Goal: Information Seeking & Learning: Learn about a topic

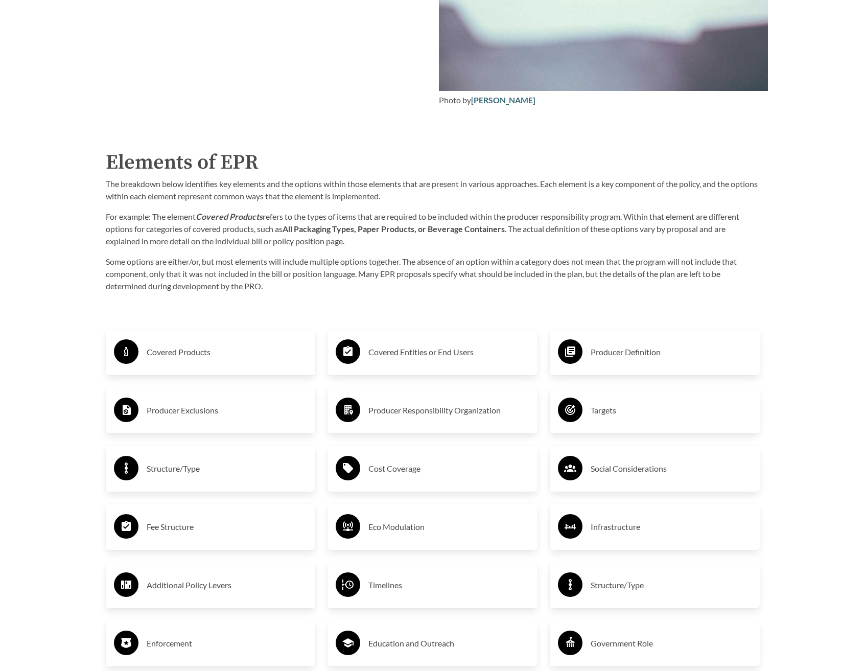
scroll to position [1583, 0]
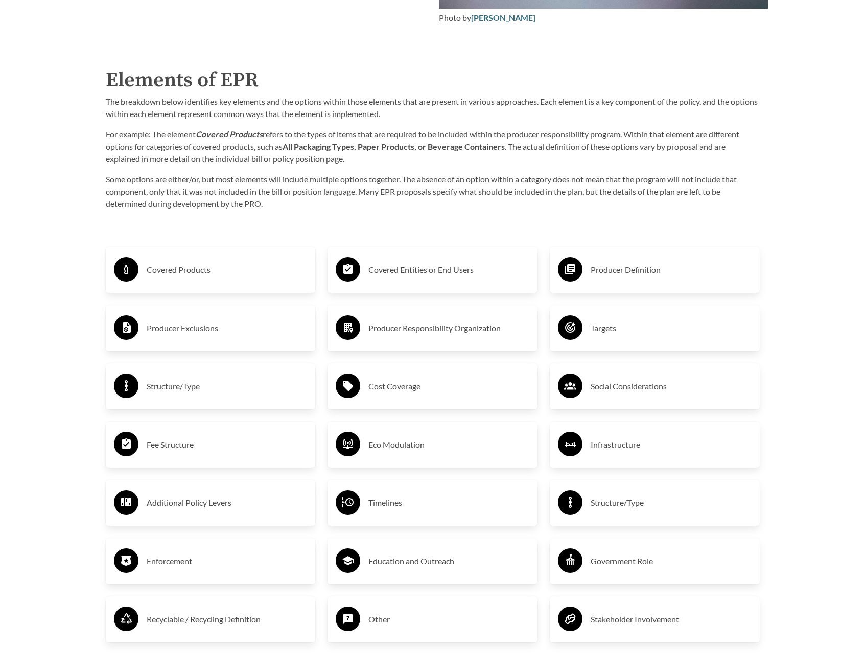
click at [173, 274] on h3 "Covered Products" at bounding box center [227, 270] width 161 height 16
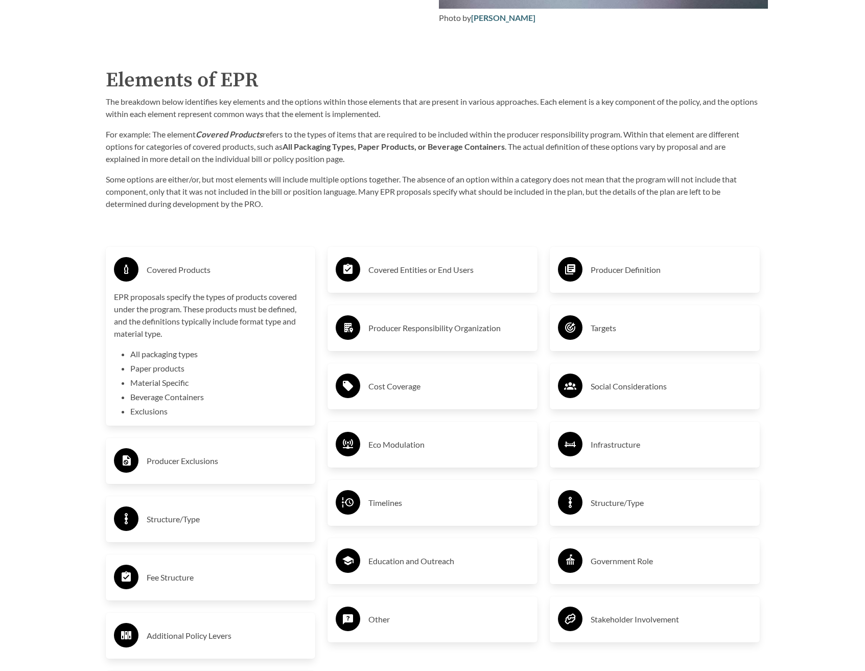
click at [211, 269] on h3 "Covered Products" at bounding box center [227, 270] width 161 height 16
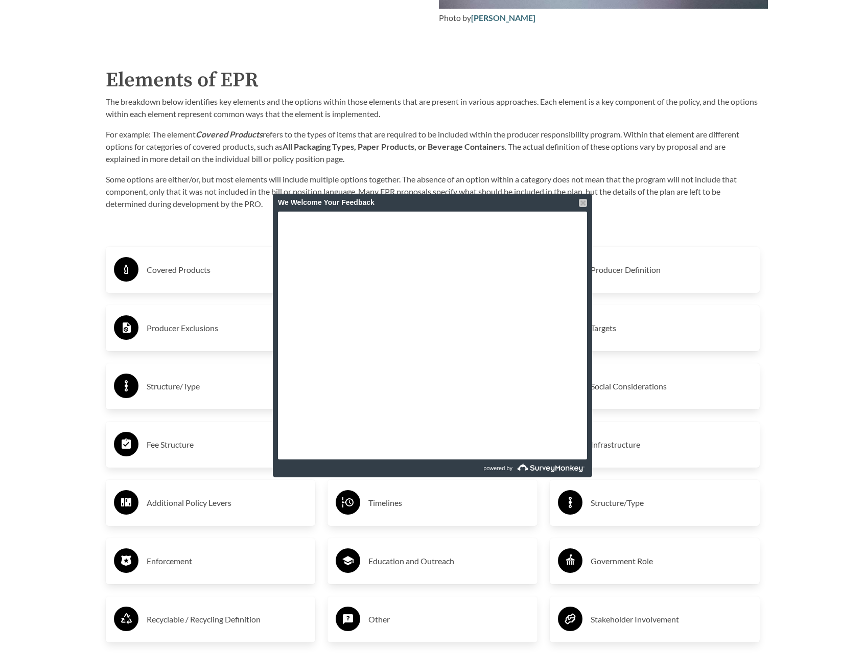
click at [584, 203] on div at bounding box center [583, 203] width 8 height 8
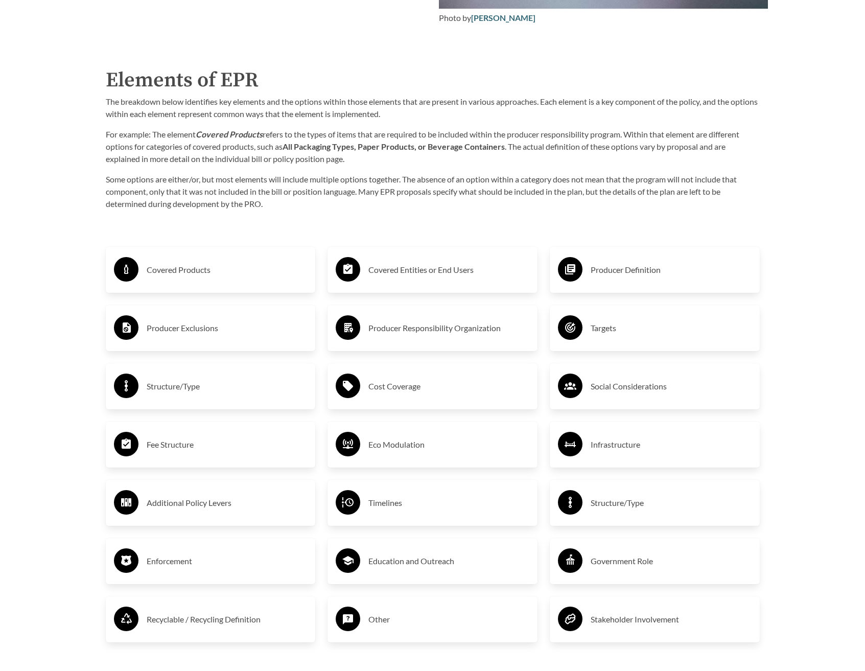
click at [393, 321] on div "Producer Responsibility Organization" at bounding box center [433, 328] width 194 height 30
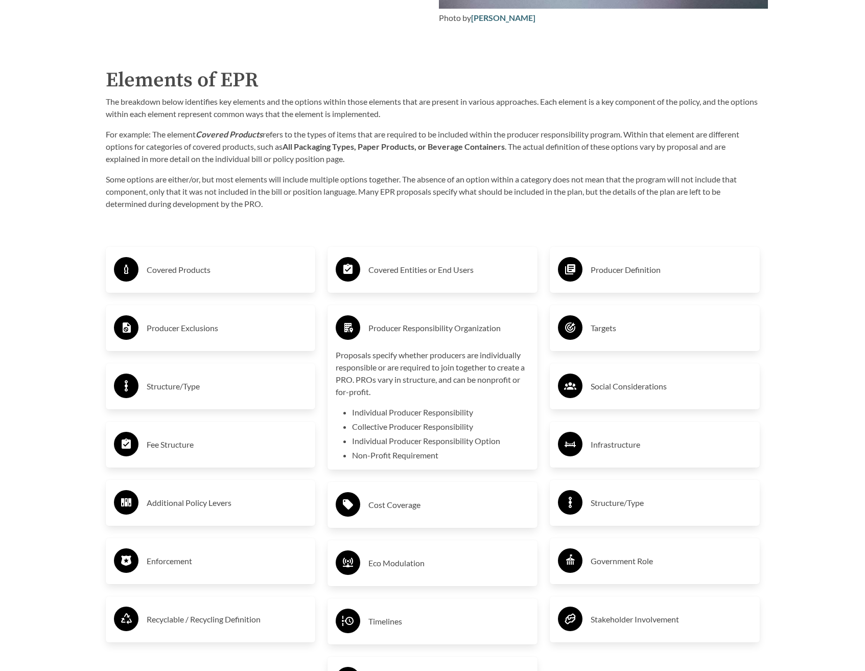
click at [435, 320] on div "Producer Responsibility Organization" at bounding box center [433, 328] width 194 height 30
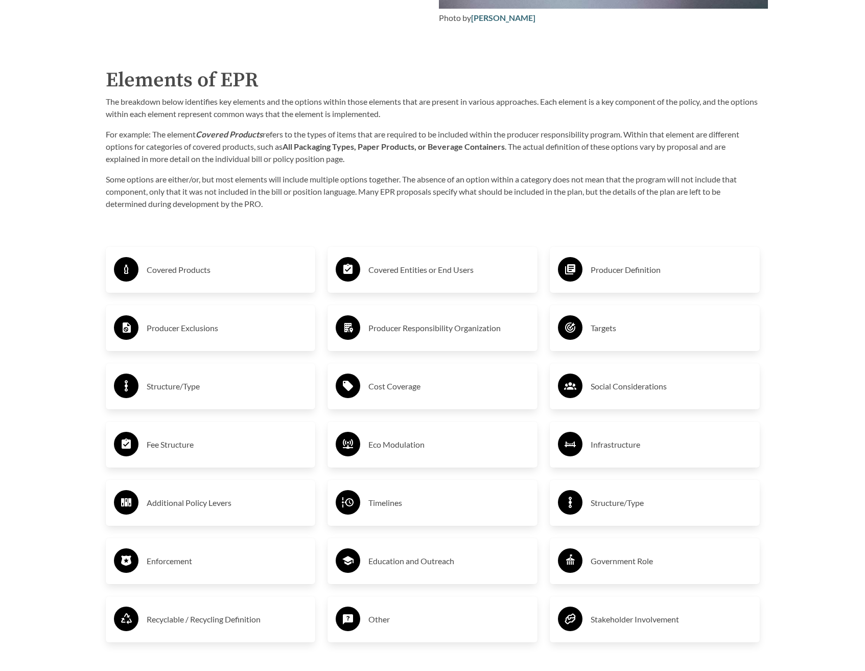
click at [619, 274] on h3 "Producer Definition" at bounding box center [670, 270] width 161 height 16
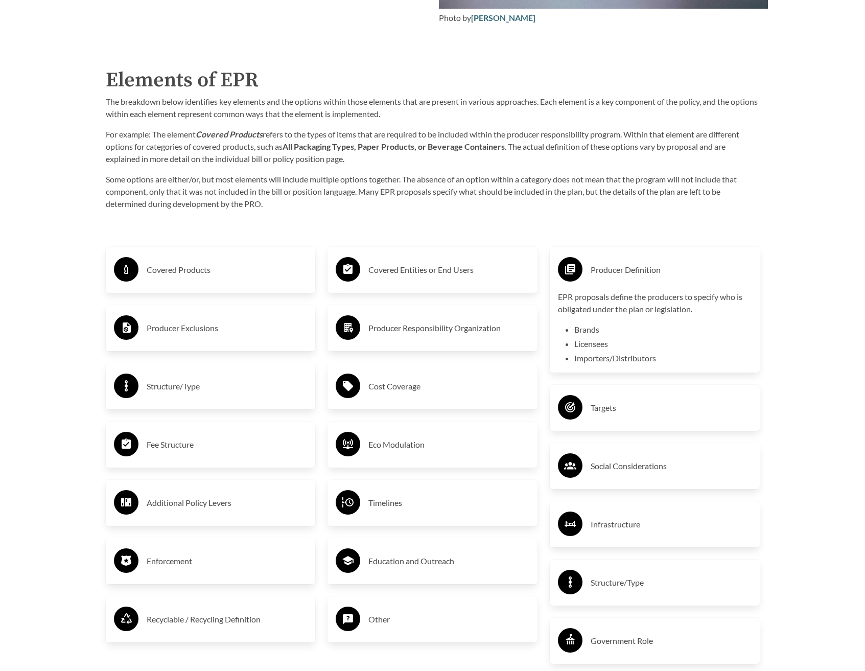
click at [621, 272] on h3 "Producer Definition" at bounding box center [670, 270] width 161 height 16
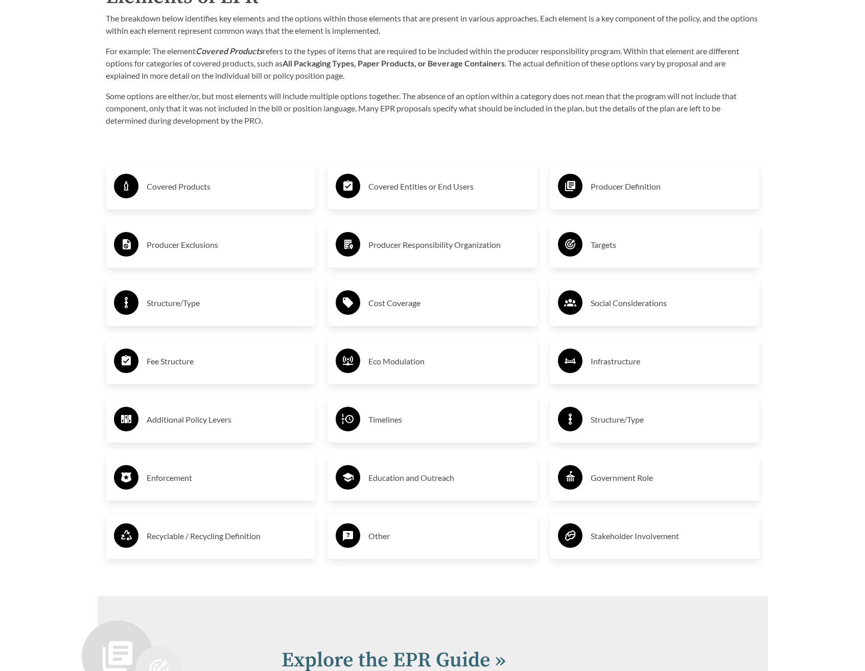
scroll to position [1686, 0]
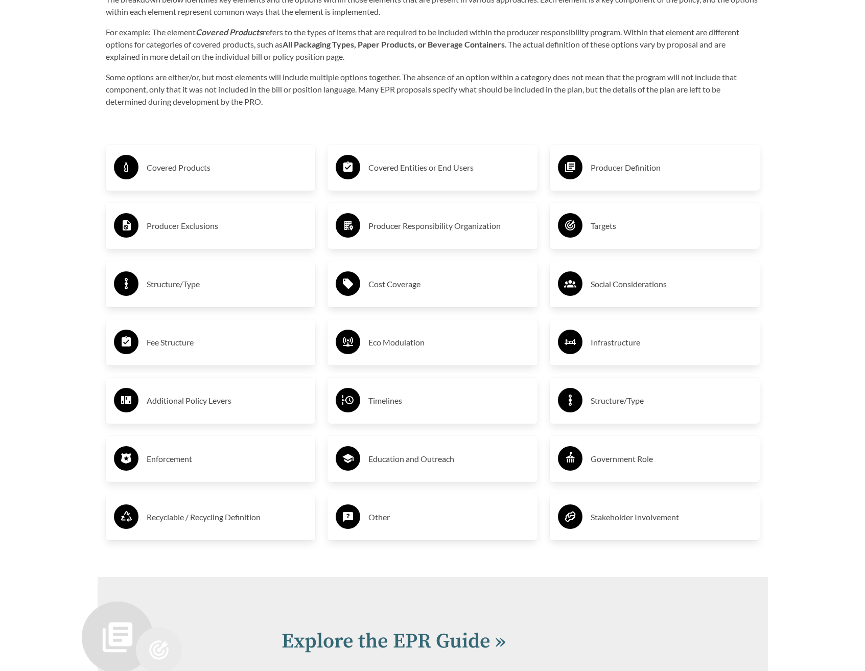
click at [421, 350] on h3 "Eco Modulation" at bounding box center [448, 342] width 161 height 16
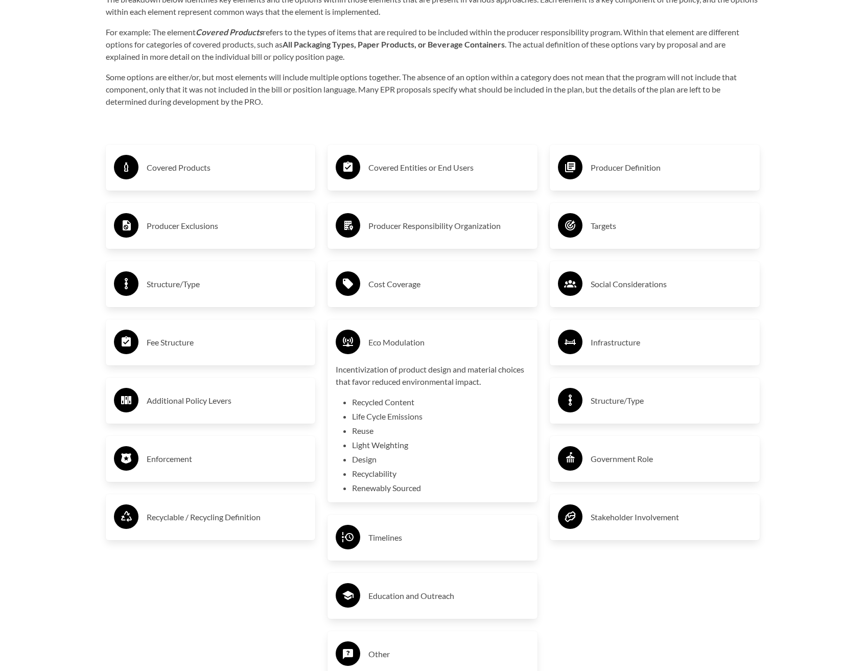
click at [418, 346] on h3 "Eco Modulation" at bounding box center [448, 342] width 161 height 16
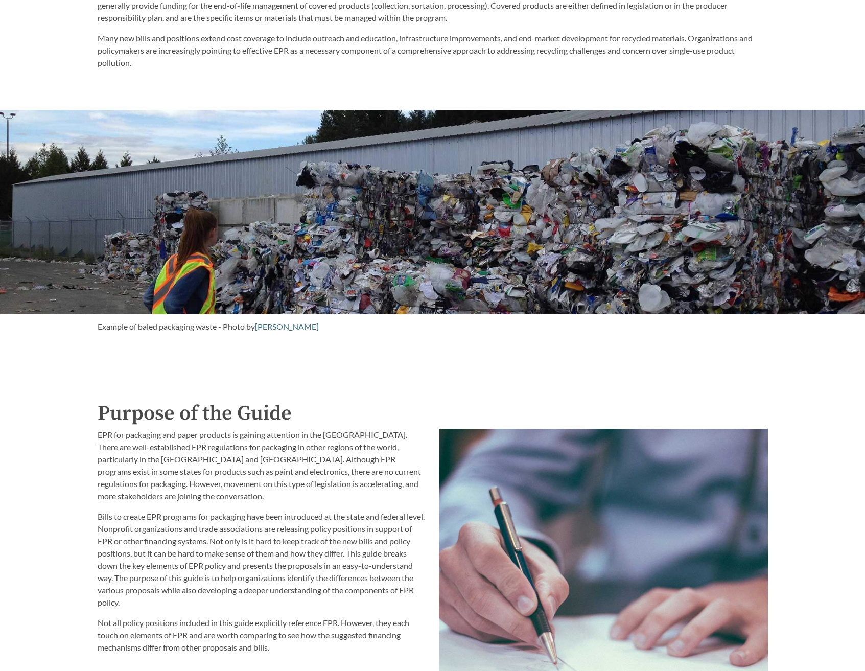
scroll to position [562, 0]
